Goal: Information Seeking & Learning: Check status

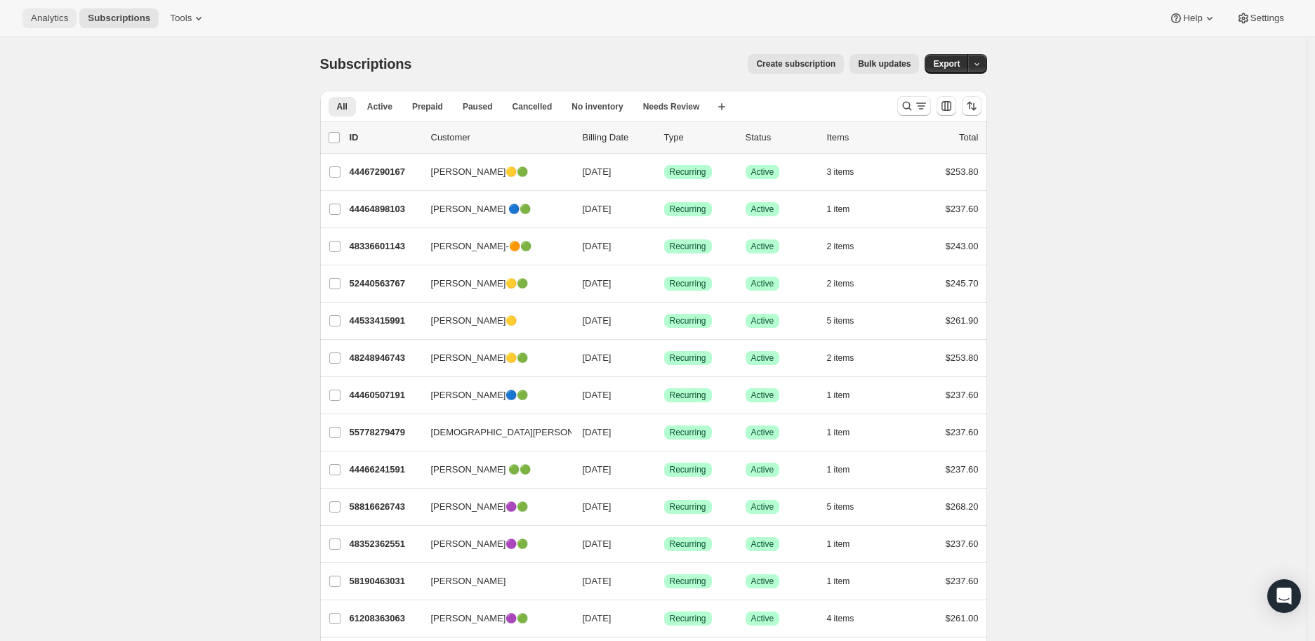
click at [53, 16] on span "Analytics" at bounding box center [49, 18] width 37 height 11
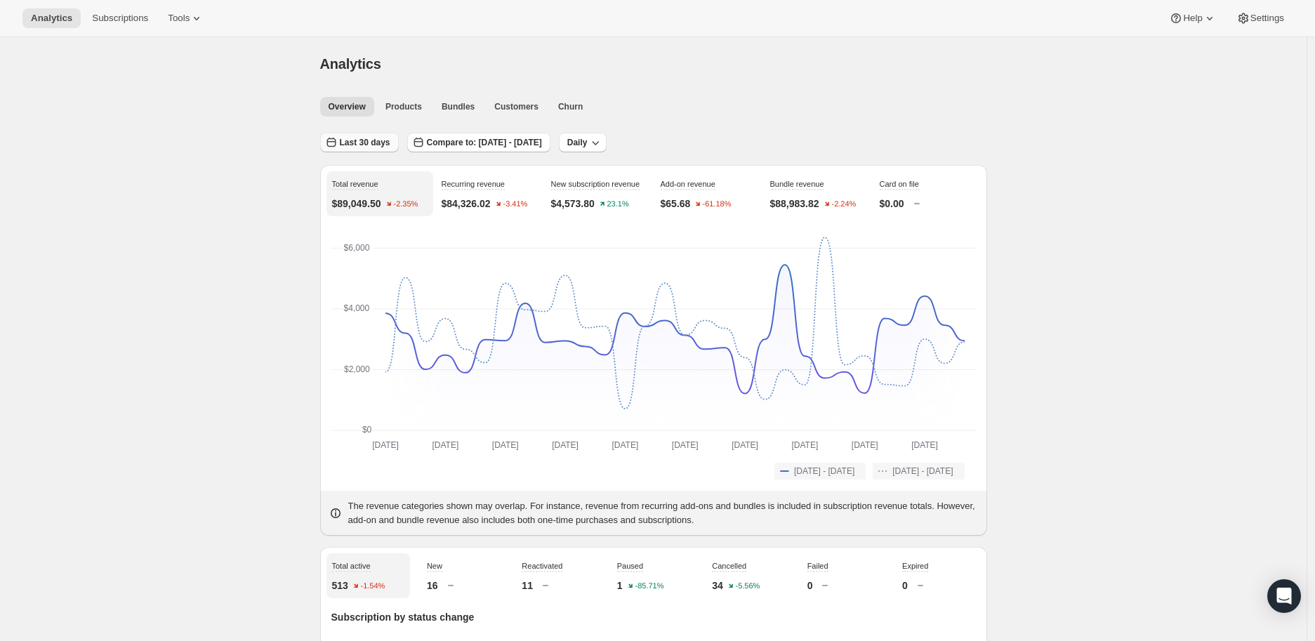
click at [352, 139] on span "Last 30 days" at bounding box center [365, 142] width 51 height 11
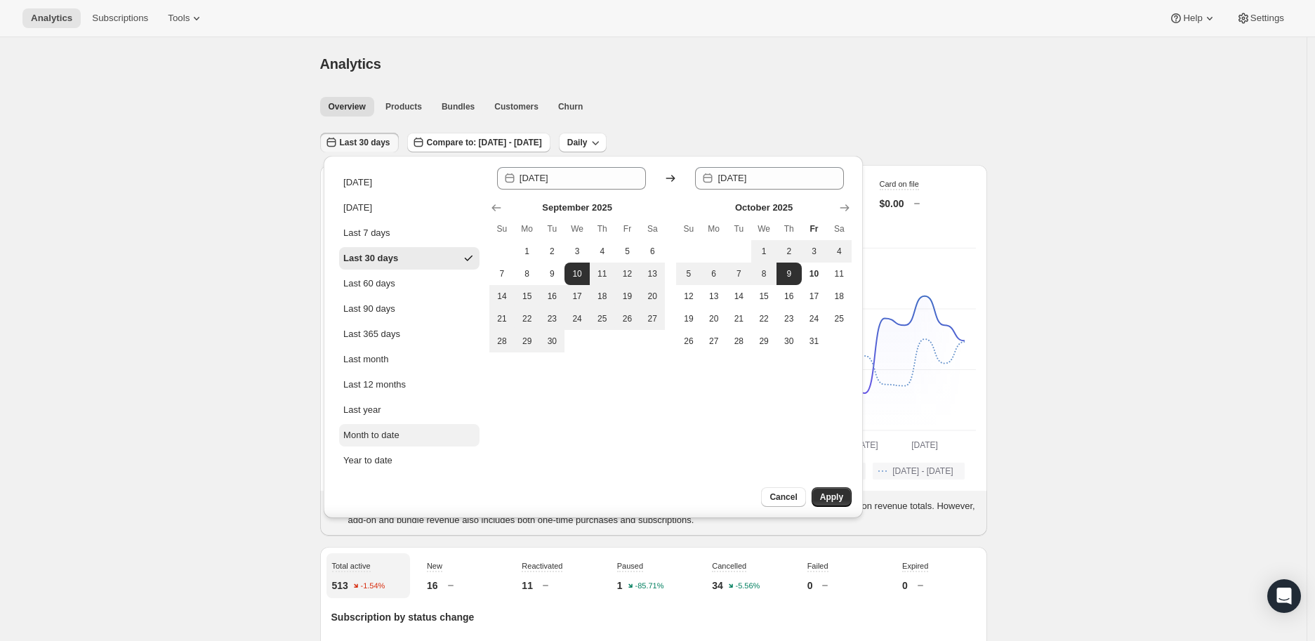
click at [359, 435] on div "Month to date" at bounding box center [371, 435] width 56 height 14
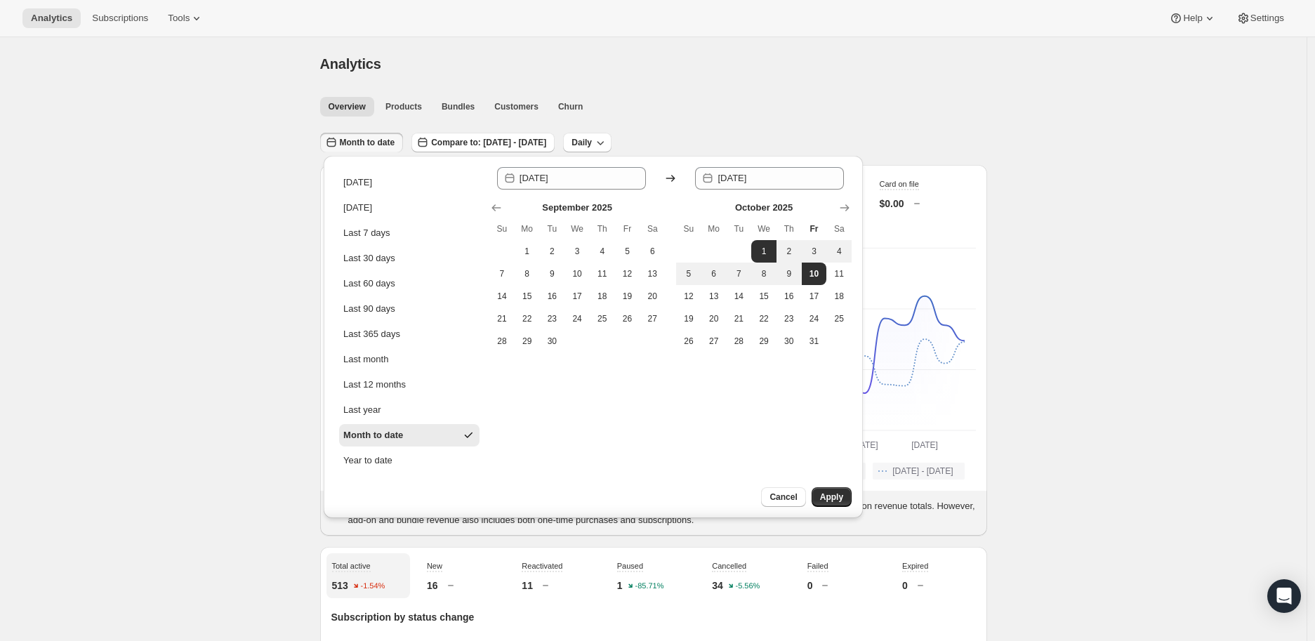
type input "[DATE]"
click at [829, 492] on span "Apply" at bounding box center [831, 496] width 23 height 11
